Goal: Task Accomplishment & Management: Complete application form

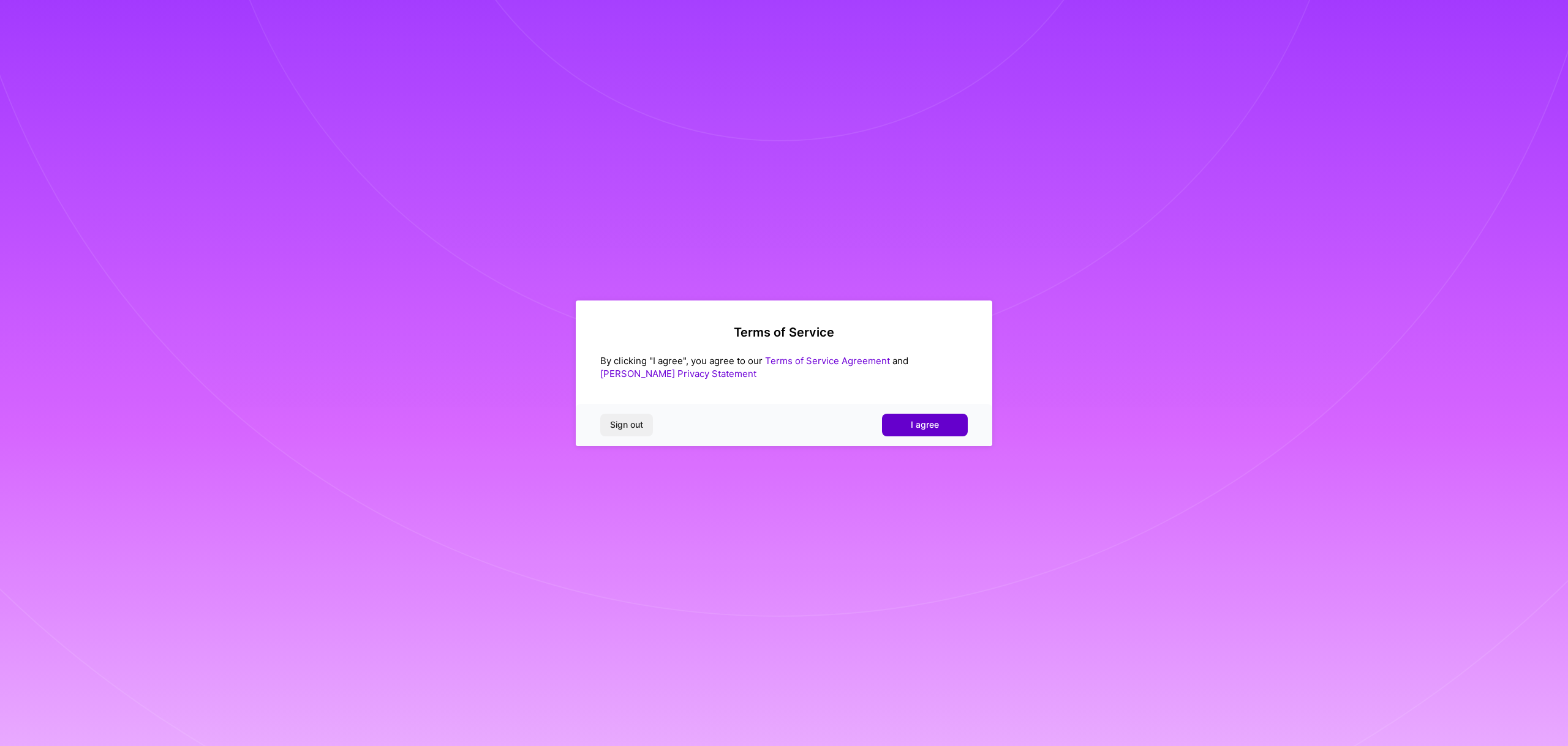
click at [894, 429] on button "I agree" at bounding box center [925, 425] width 86 height 22
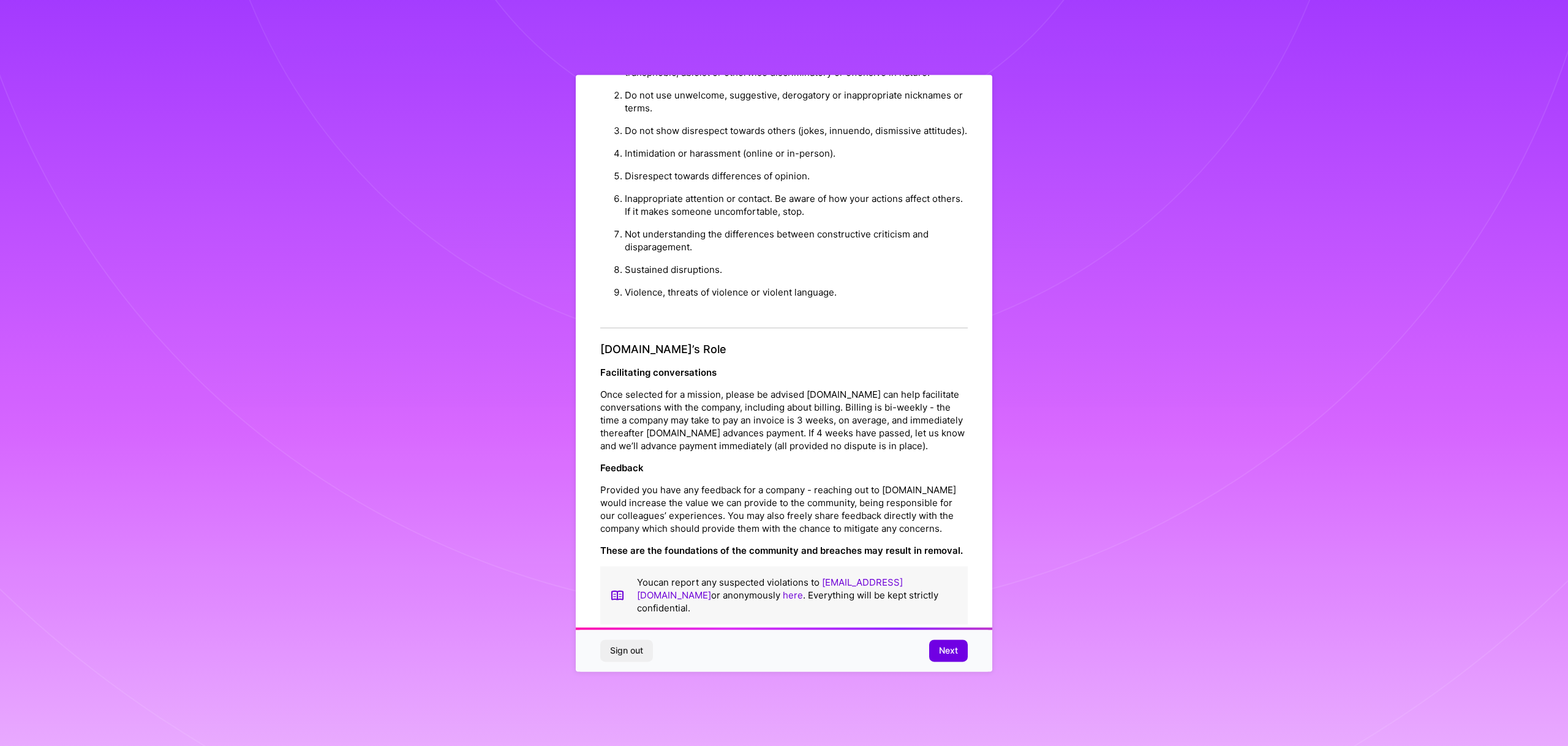
scroll to position [39, 0]
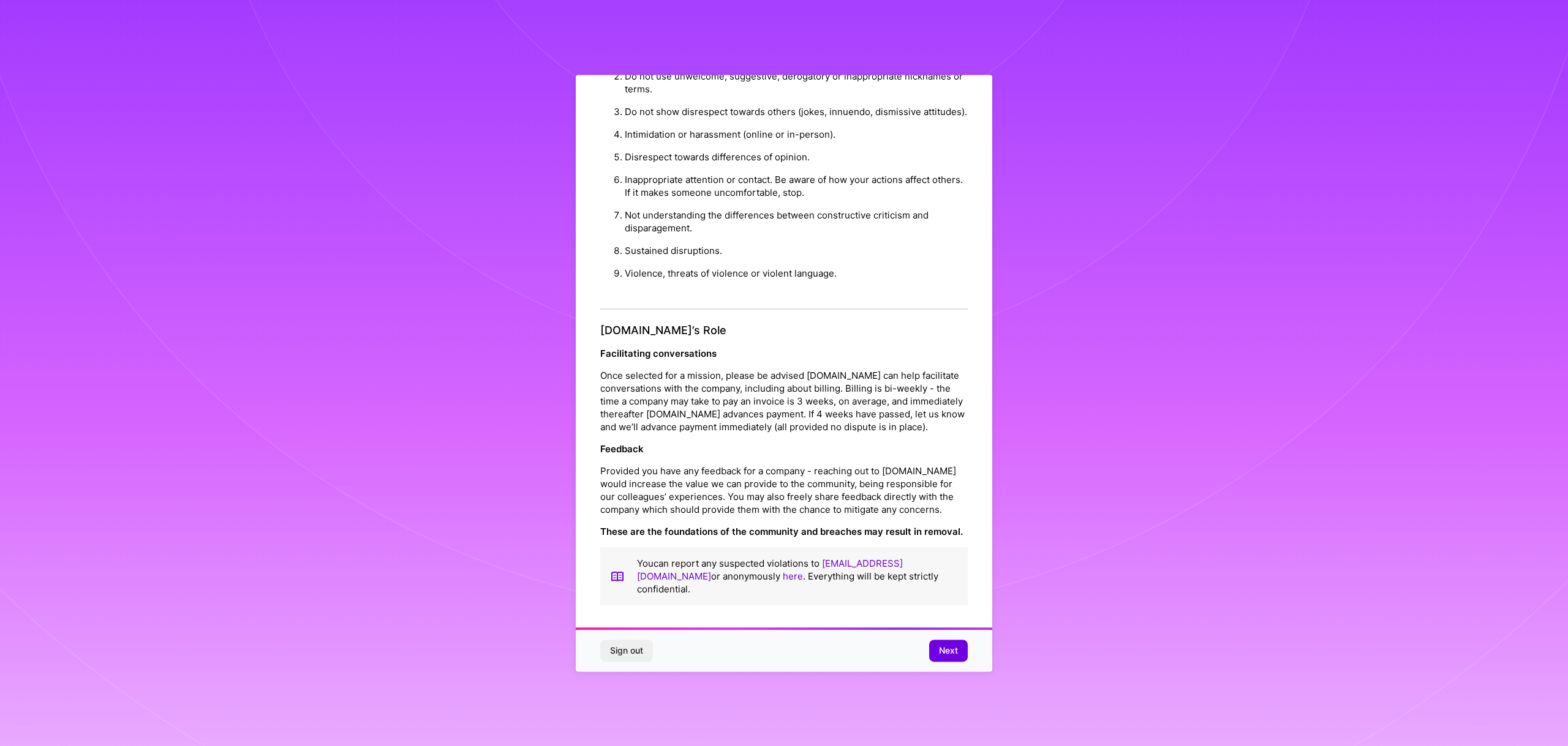
click at [950, 637] on div "Sign out Next" at bounding box center [784, 650] width 417 height 41
click at [950, 649] on span "Next" at bounding box center [948, 650] width 19 height 12
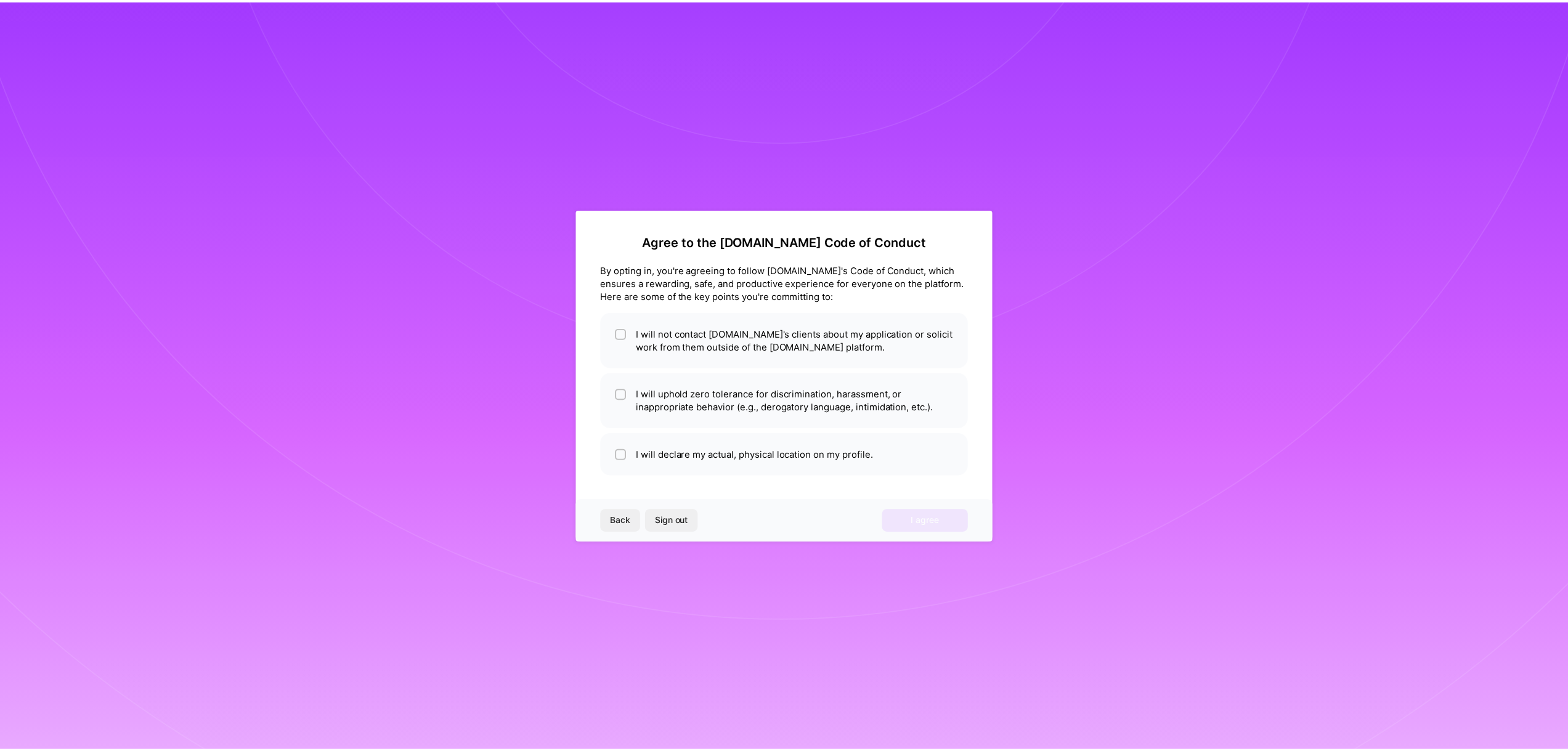
scroll to position [0, 0]
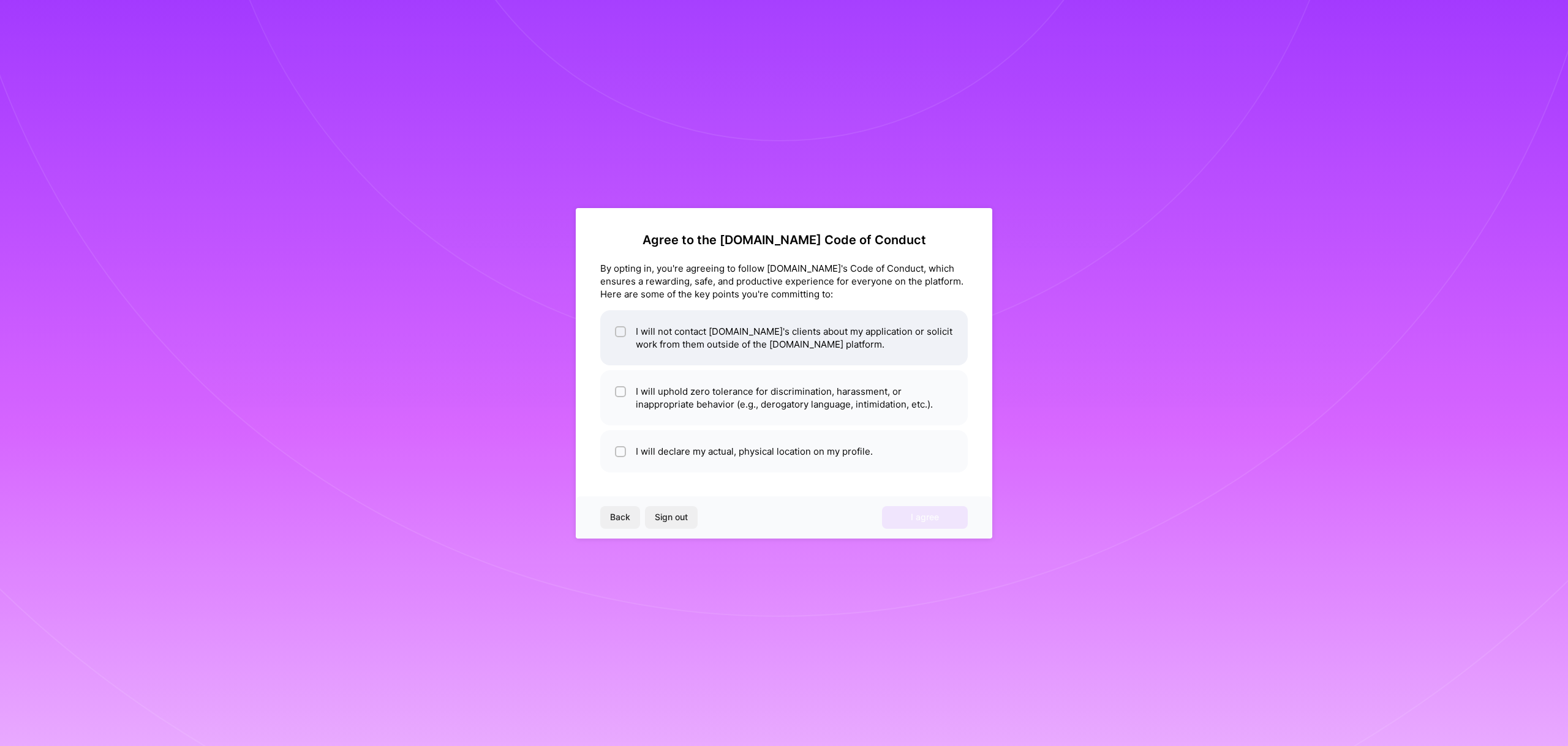
click at [624, 341] on span at bounding box center [620, 338] width 11 height 26
checkbox input "true"
click at [614, 391] on li "I will uphold zero tolerance for discrimination, harassment, or inappropriate b…" at bounding box center [784, 398] width 367 height 55
checkbox input "true"
click at [613, 452] on li "I will declare my actual, physical location on my profile." at bounding box center [784, 451] width 367 height 42
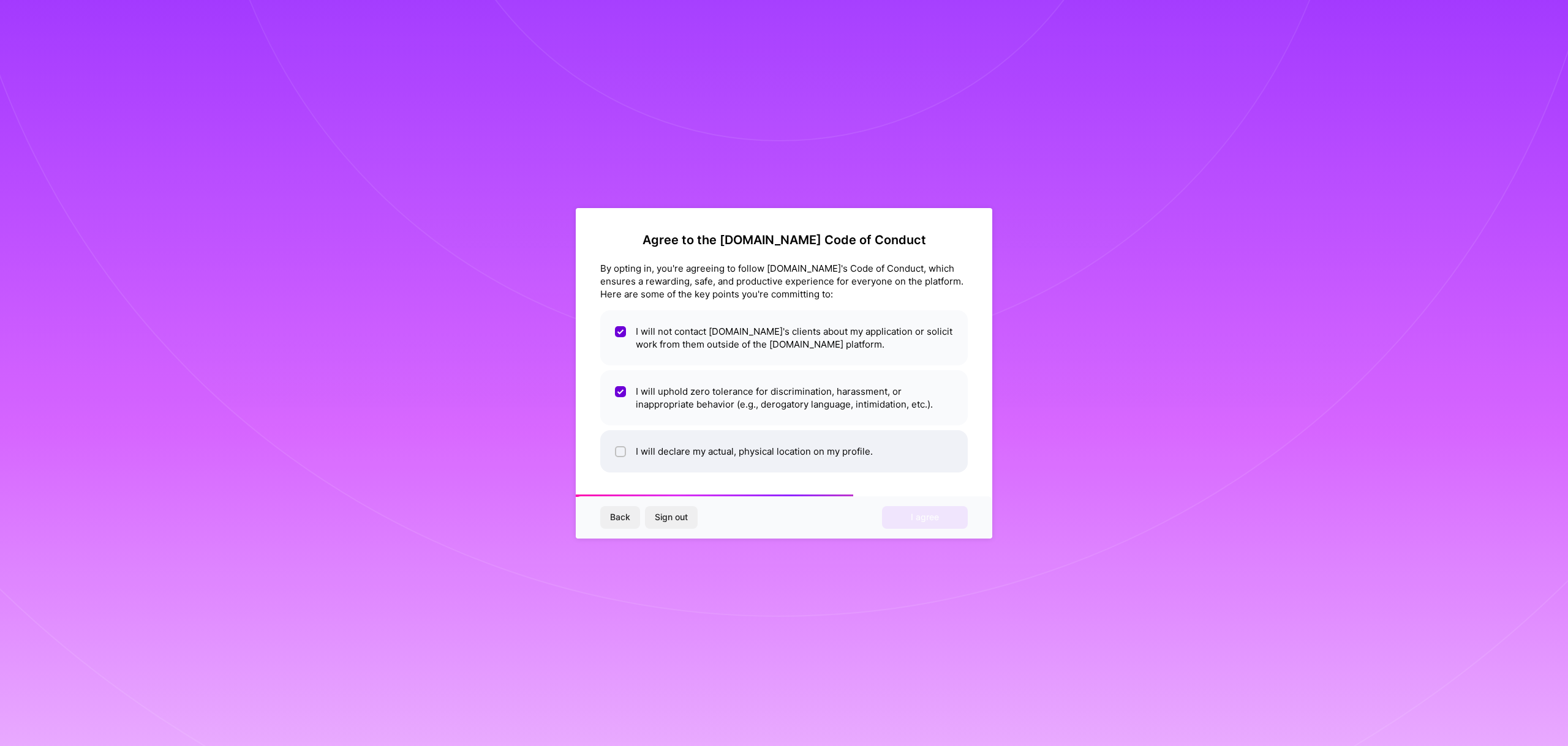
checkbox input "true"
click at [923, 523] on span "I agree" at bounding box center [925, 517] width 28 height 12
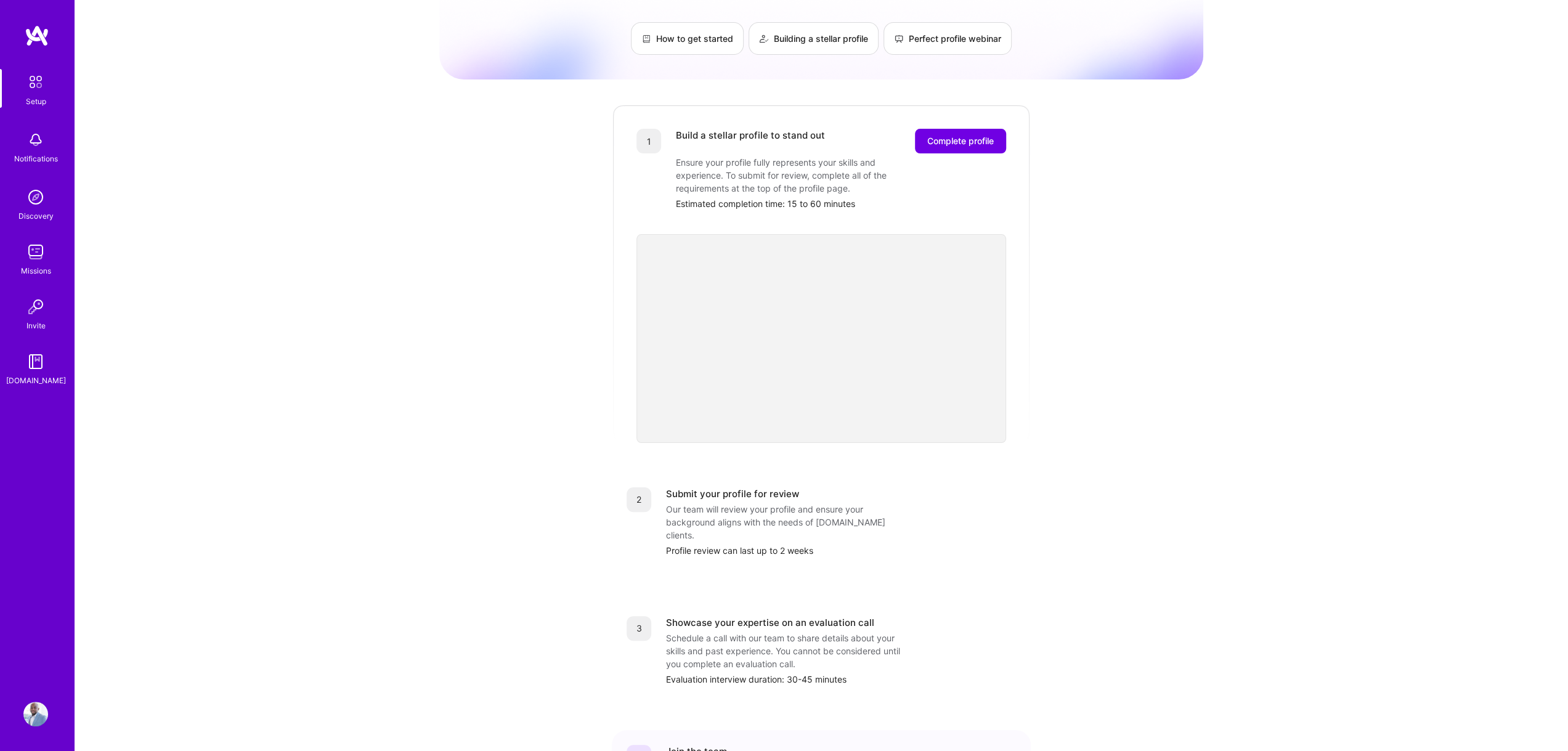
scroll to position [61, 0]
